Goal: Transaction & Acquisition: Purchase product/service

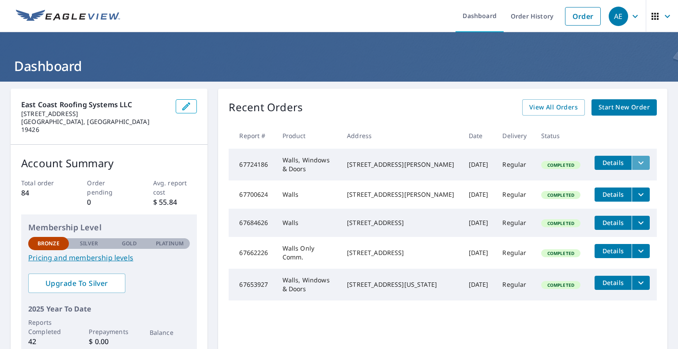
click at [636, 160] on icon "filesDropdownBtn-67724186" at bounding box center [641, 163] width 11 height 11
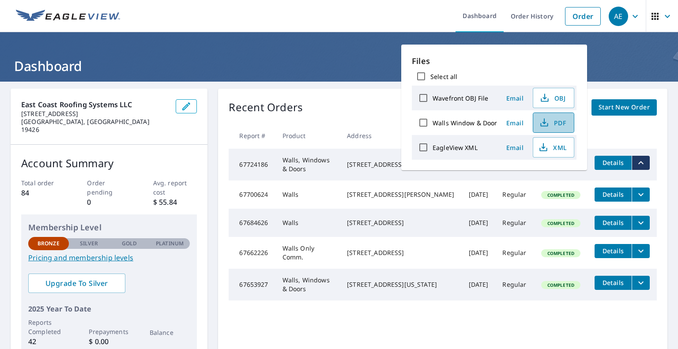
click at [557, 120] on span "PDF" at bounding box center [553, 122] width 28 height 11
click at [554, 123] on span "PDF" at bounding box center [553, 122] width 28 height 11
click at [568, 14] on link "Order" at bounding box center [583, 16] width 36 height 19
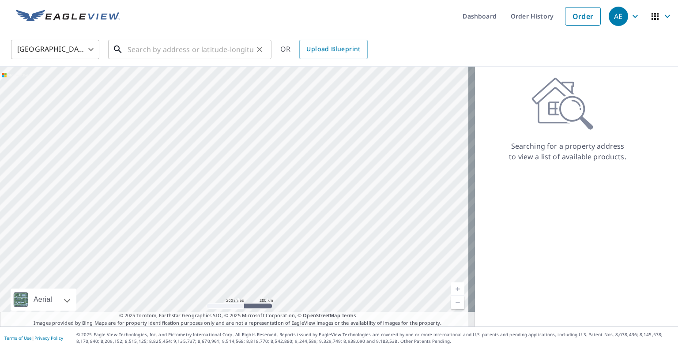
click at [161, 45] on input "text" at bounding box center [191, 49] width 126 height 25
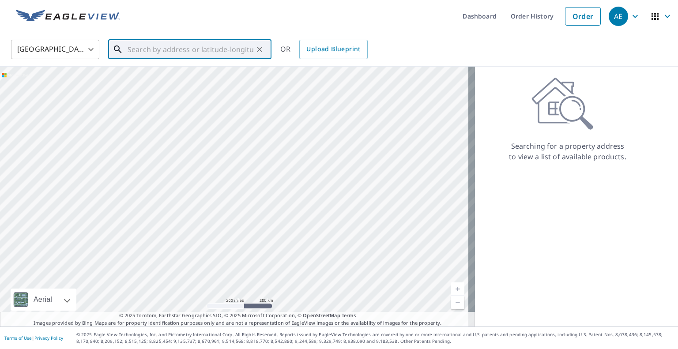
paste input "[STREET_ADDRESS]"
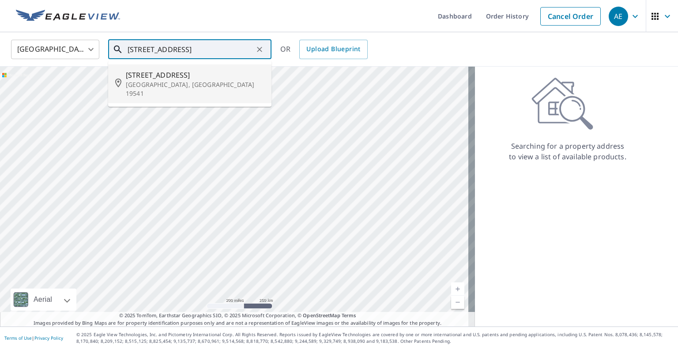
click at [171, 78] on span "[STREET_ADDRESS]" at bounding box center [195, 75] width 139 height 11
type input "[STREET_ADDRESS]"
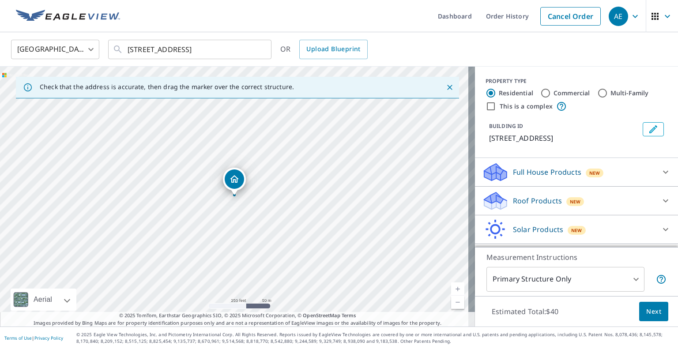
scroll to position [38, 0]
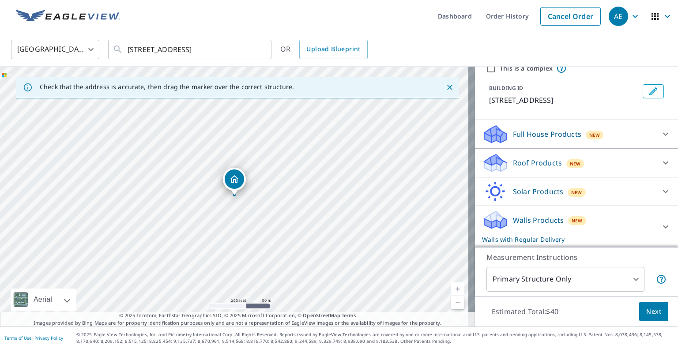
click at [568, 216] on div "New" at bounding box center [577, 220] width 18 height 9
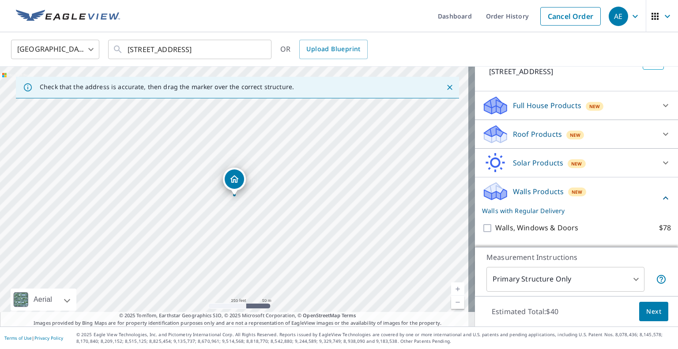
scroll to position [82, 0]
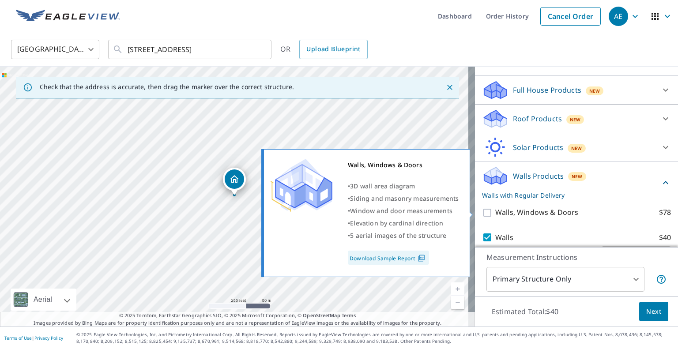
click at [576, 211] on label "Walls, Windows & Doors $78" at bounding box center [583, 212] width 176 height 11
click at [495, 211] on input "Walls, Windows & Doors $78" at bounding box center [488, 213] width 13 height 11
checkbox input "true"
checkbox input "false"
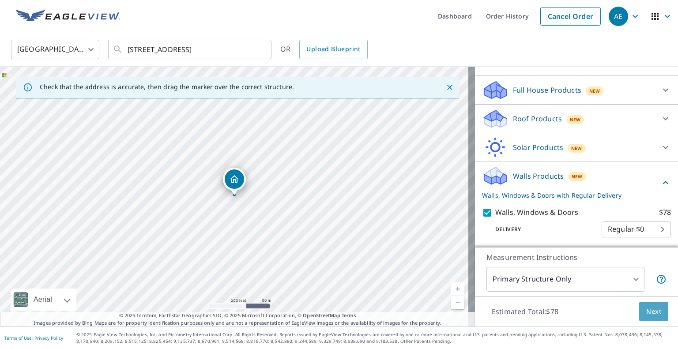
click at [646, 309] on span "Next" at bounding box center [653, 311] width 15 height 11
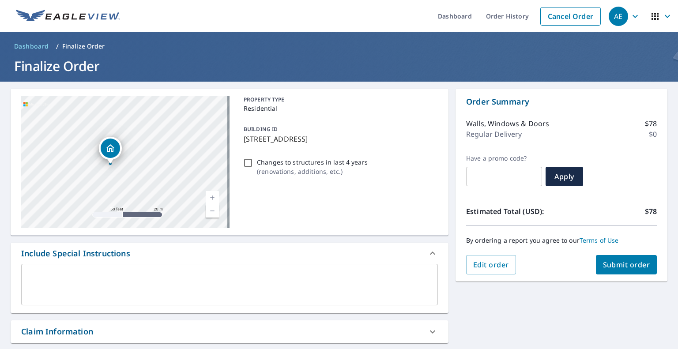
drag, startPoint x: 70, startPoint y: 132, endPoint x: 196, endPoint y: 198, distance: 142.0
click at [196, 198] on div "[STREET_ADDRESS]" at bounding box center [125, 162] width 208 height 132
click at [625, 264] on span "Submit order" at bounding box center [626, 265] width 47 height 10
